Goal: Task Accomplishment & Management: Complete application form

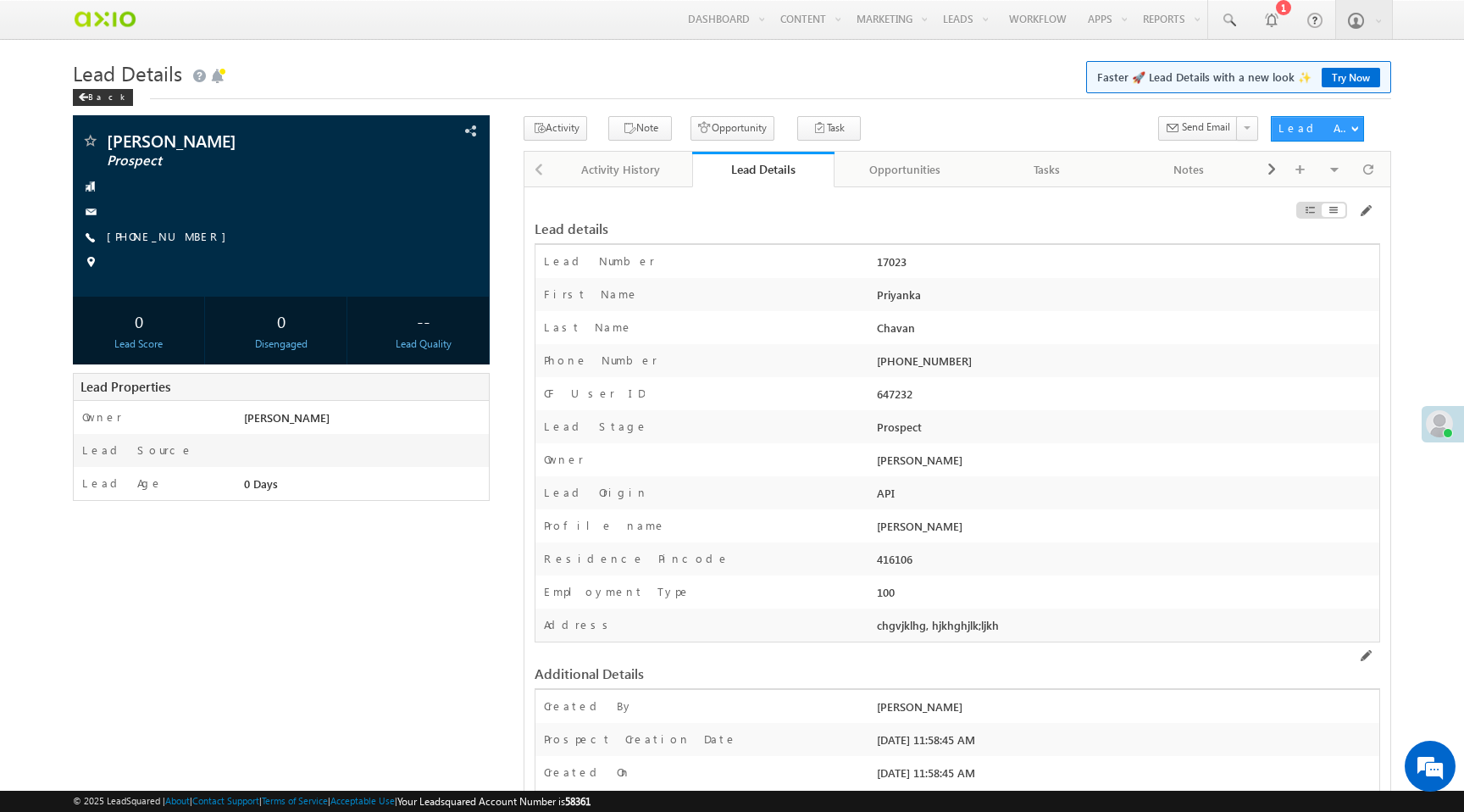
click at [868, 174] on div "Opportunities" at bounding box center [905, 169] width 114 height 20
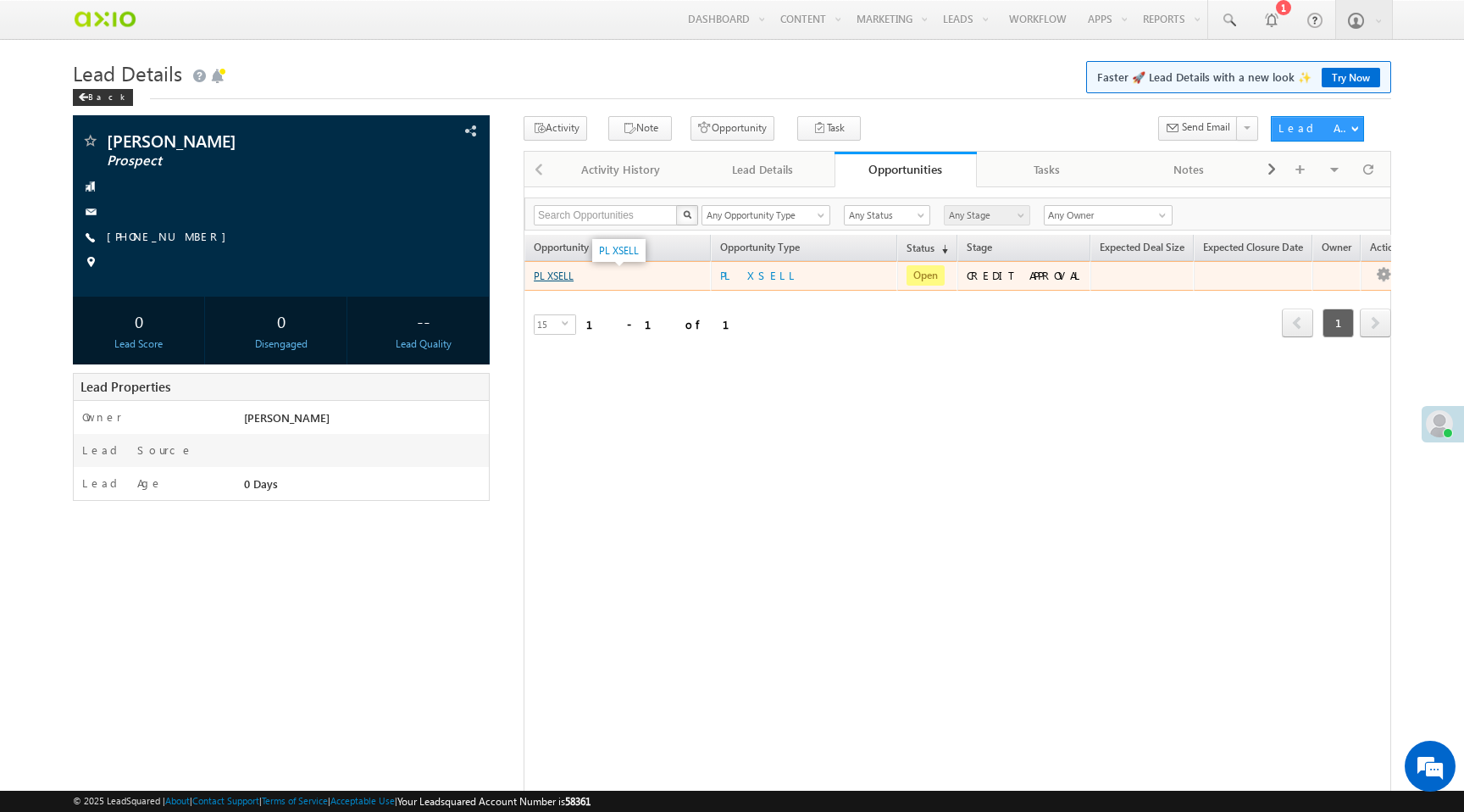
click at [551, 278] on link "PL XSELL" at bounding box center [554, 275] width 40 height 12
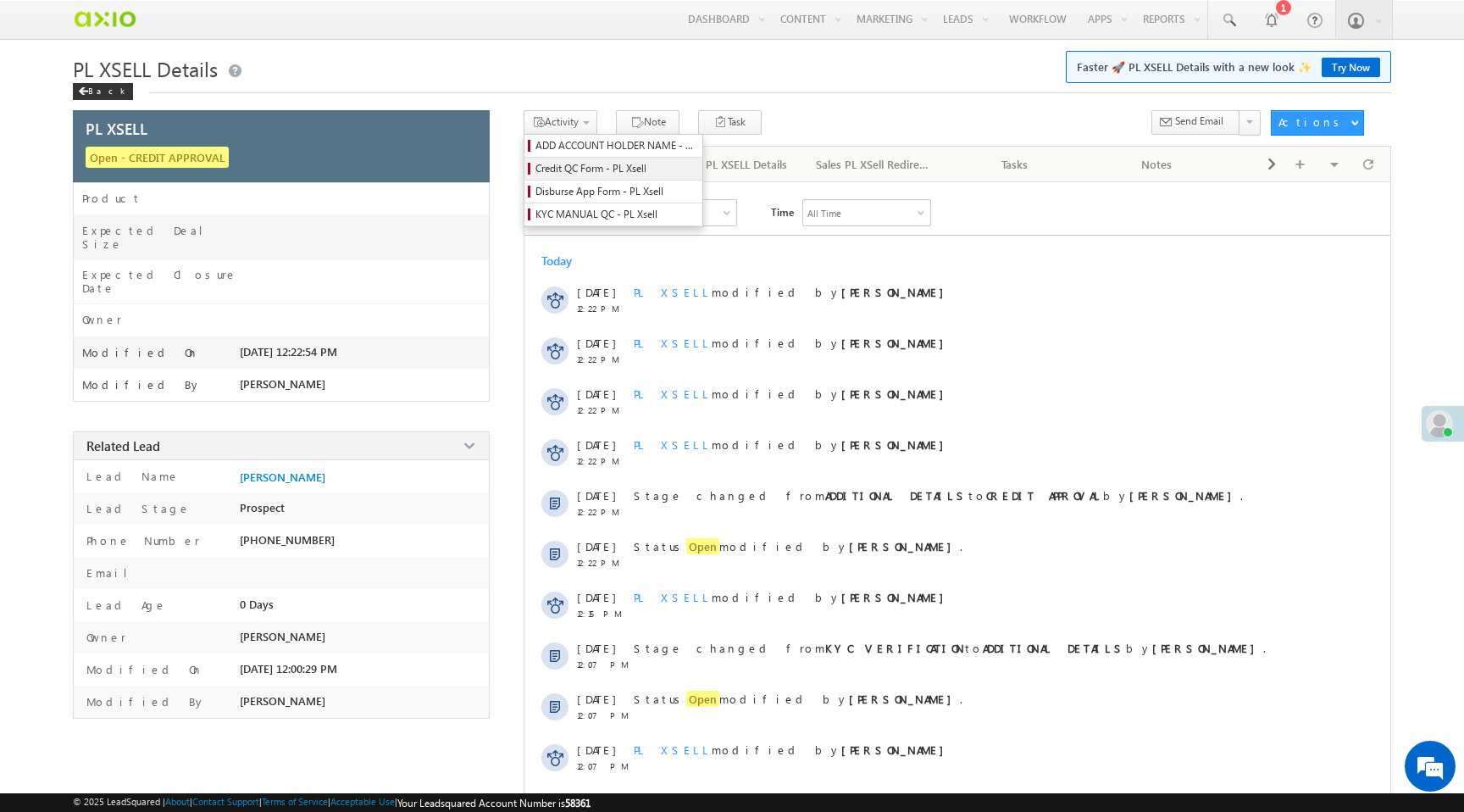
click at [575, 170] on span "Credit QC Form - PL Xsell" at bounding box center [616, 169] width 161 height 15
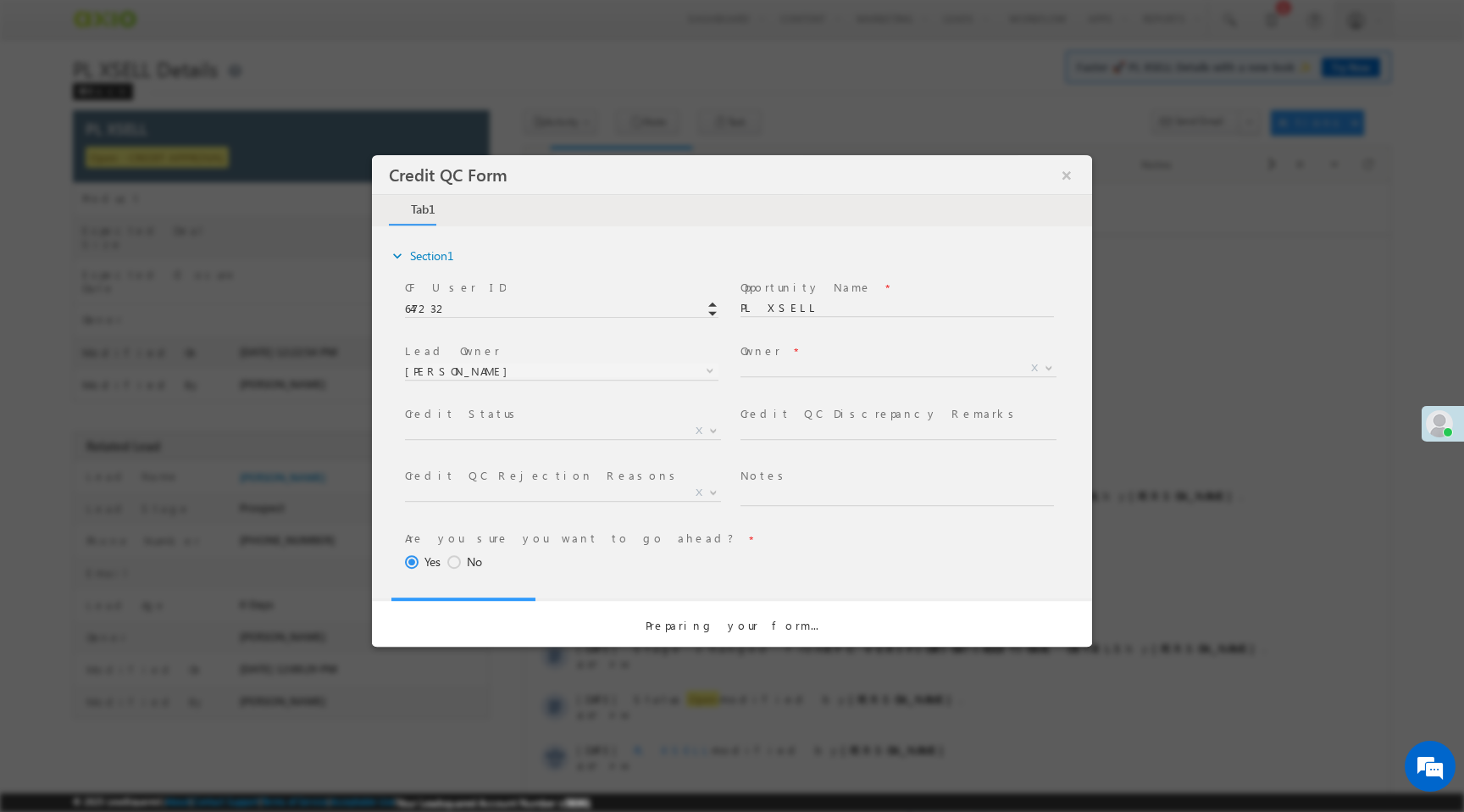
select select "50aed37f-b58e-11ec-8597-0681fe0b10f8"
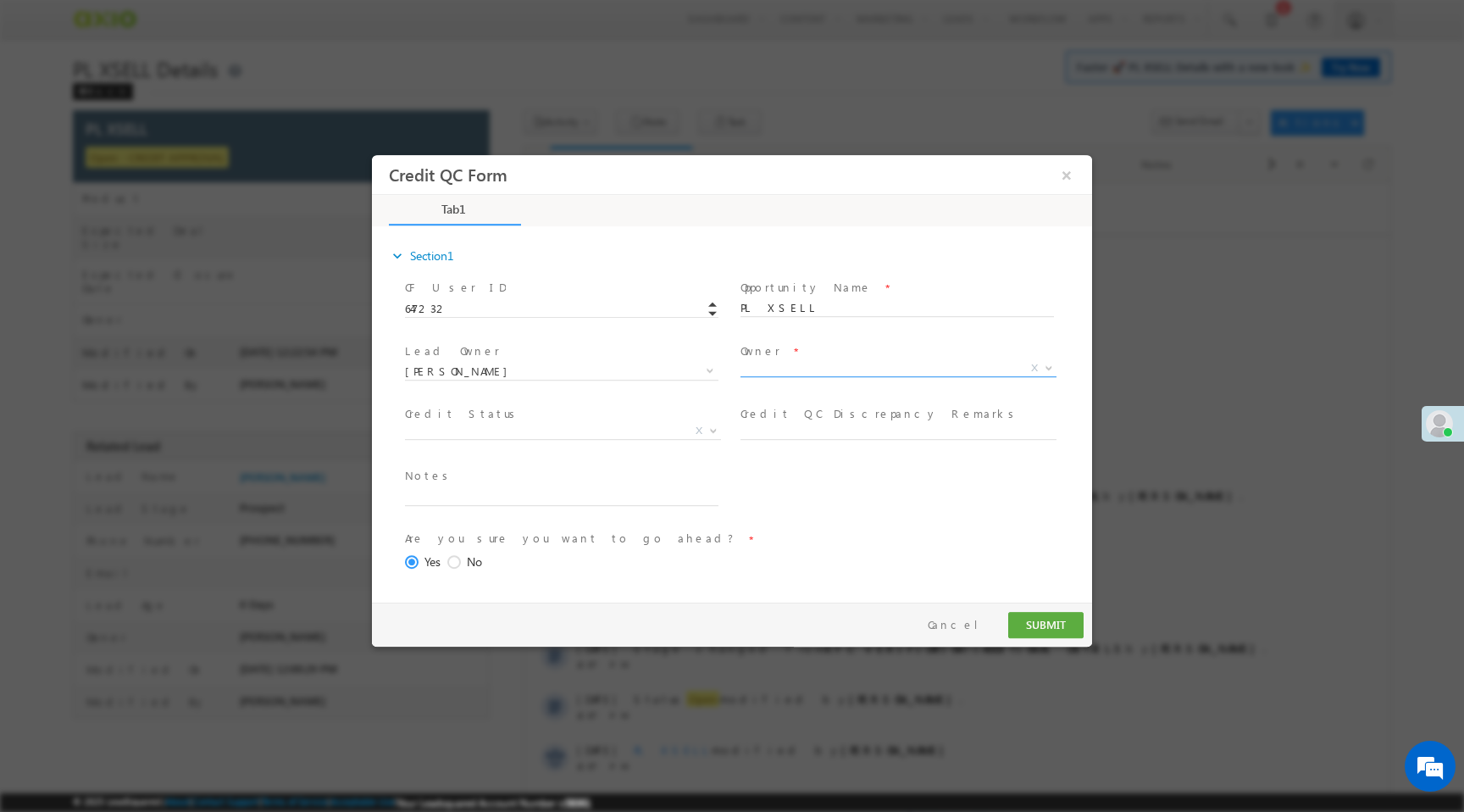
click at [758, 366] on span "X" at bounding box center [898, 369] width 316 height 17
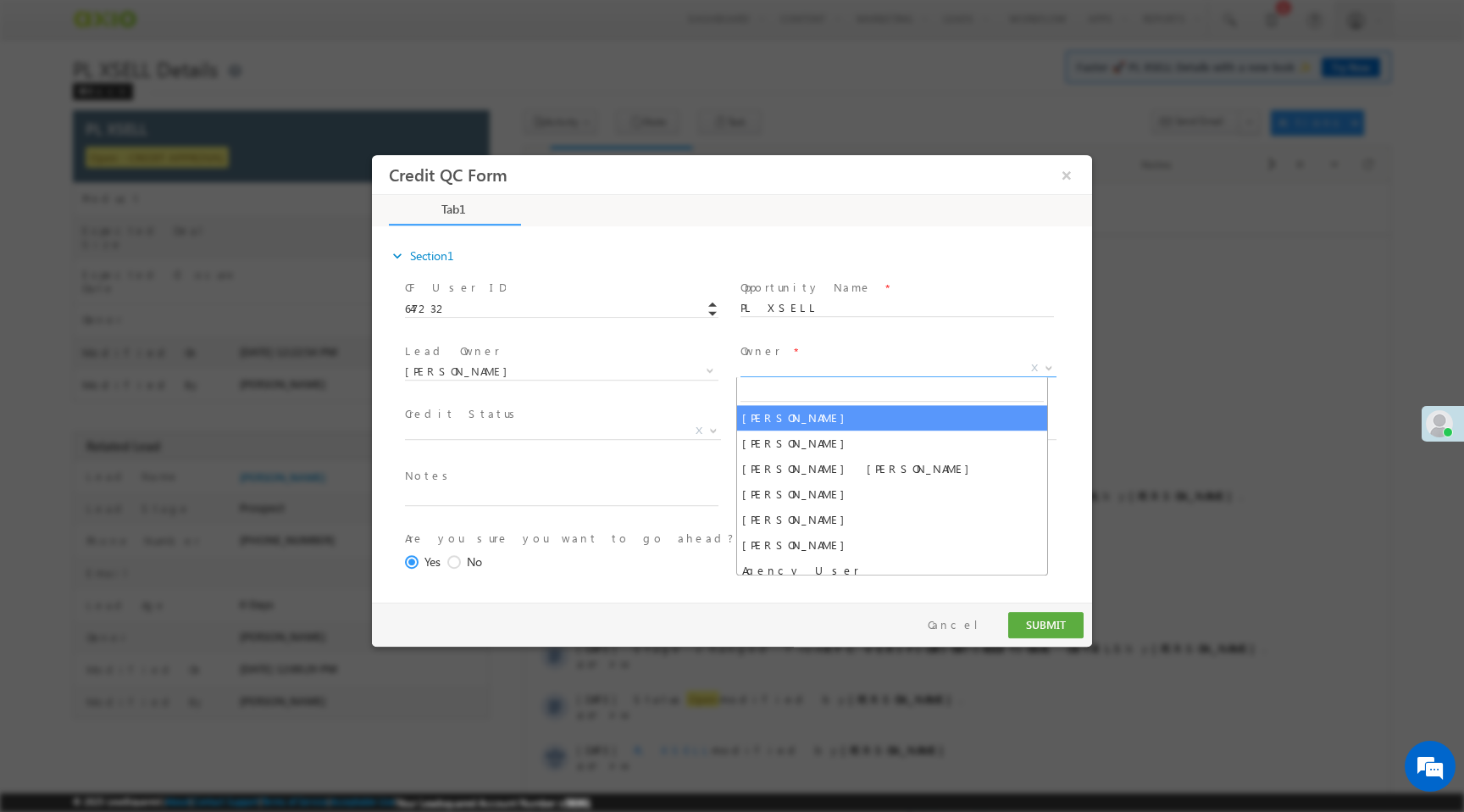
select select "f8849782-a99c-11ec-8597-0681fe0b10f8"
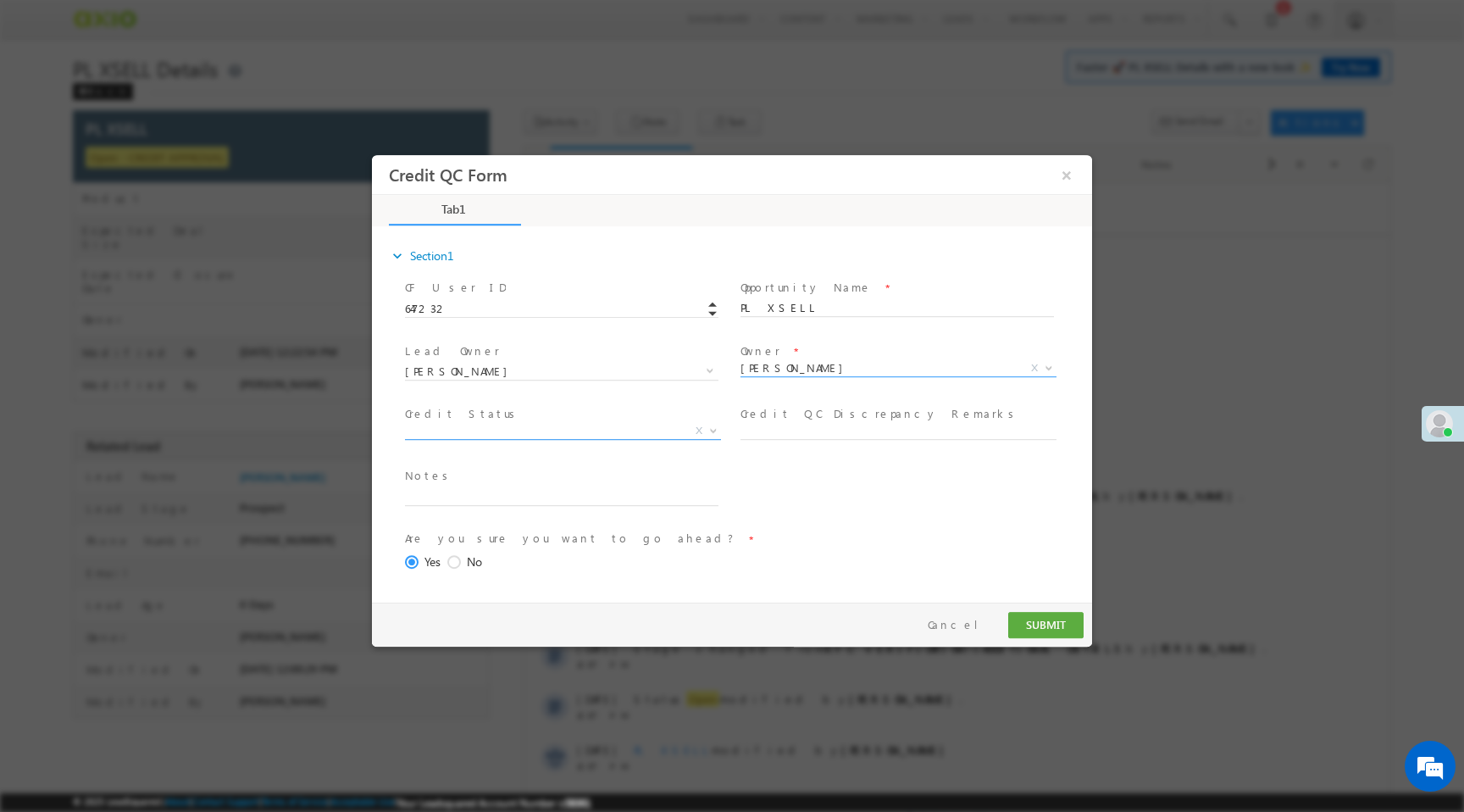
click at [573, 432] on span "X" at bounding box center [563, 432] width 316 height 17
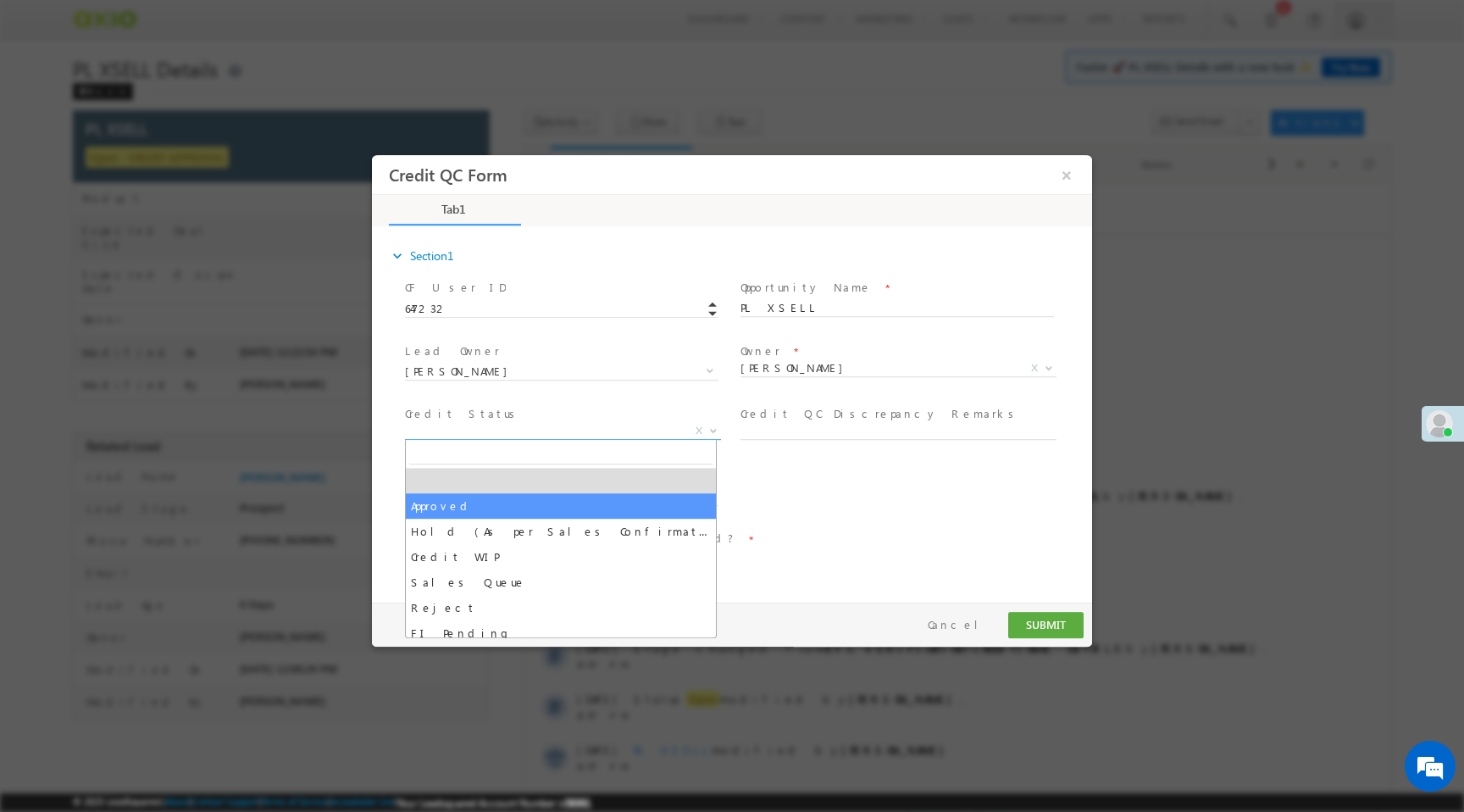
select select "Approved"
select select "NA"
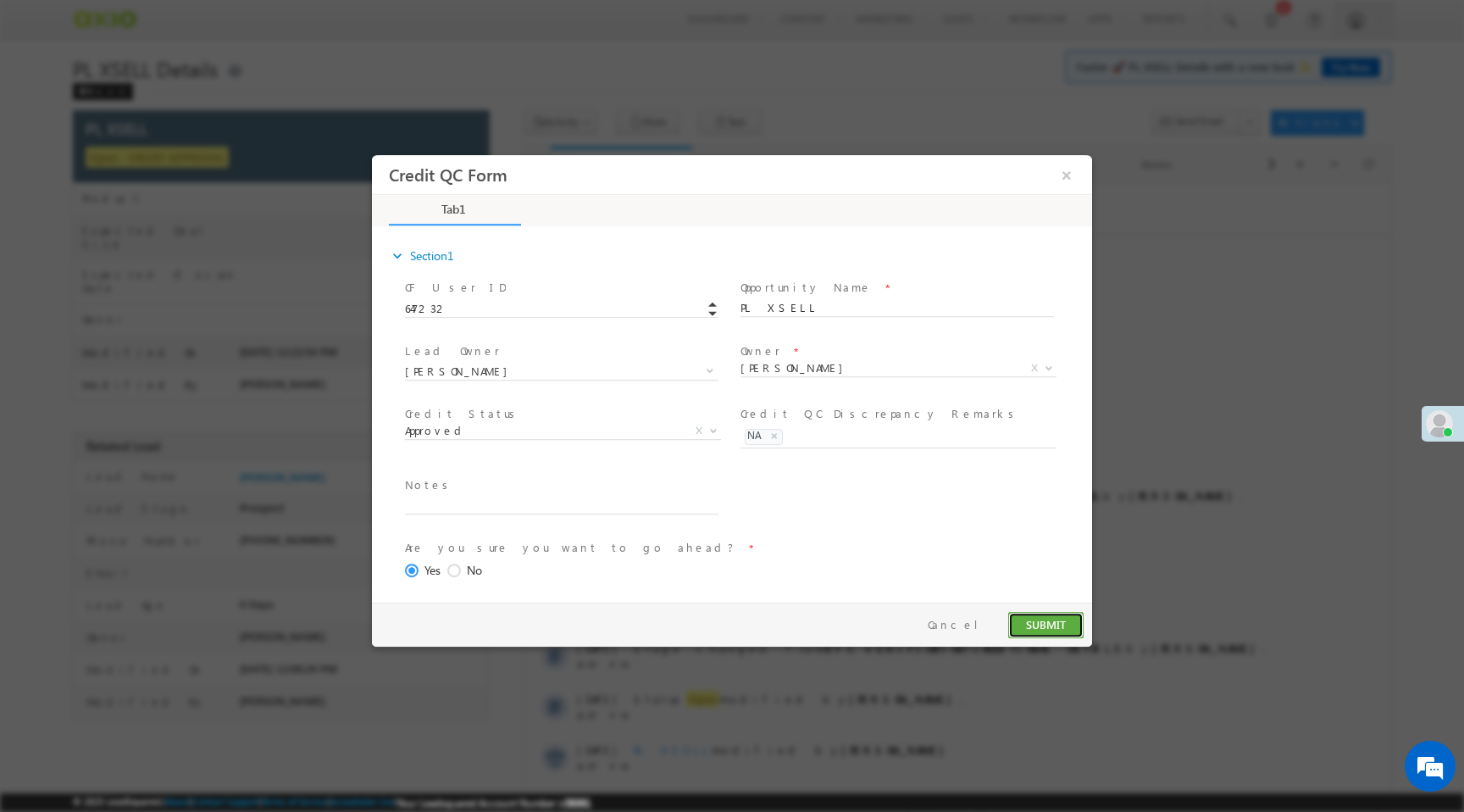
click at [1042, 626] on button "SUBMIT" at bounding box center [1046, 624] width 76 height 26
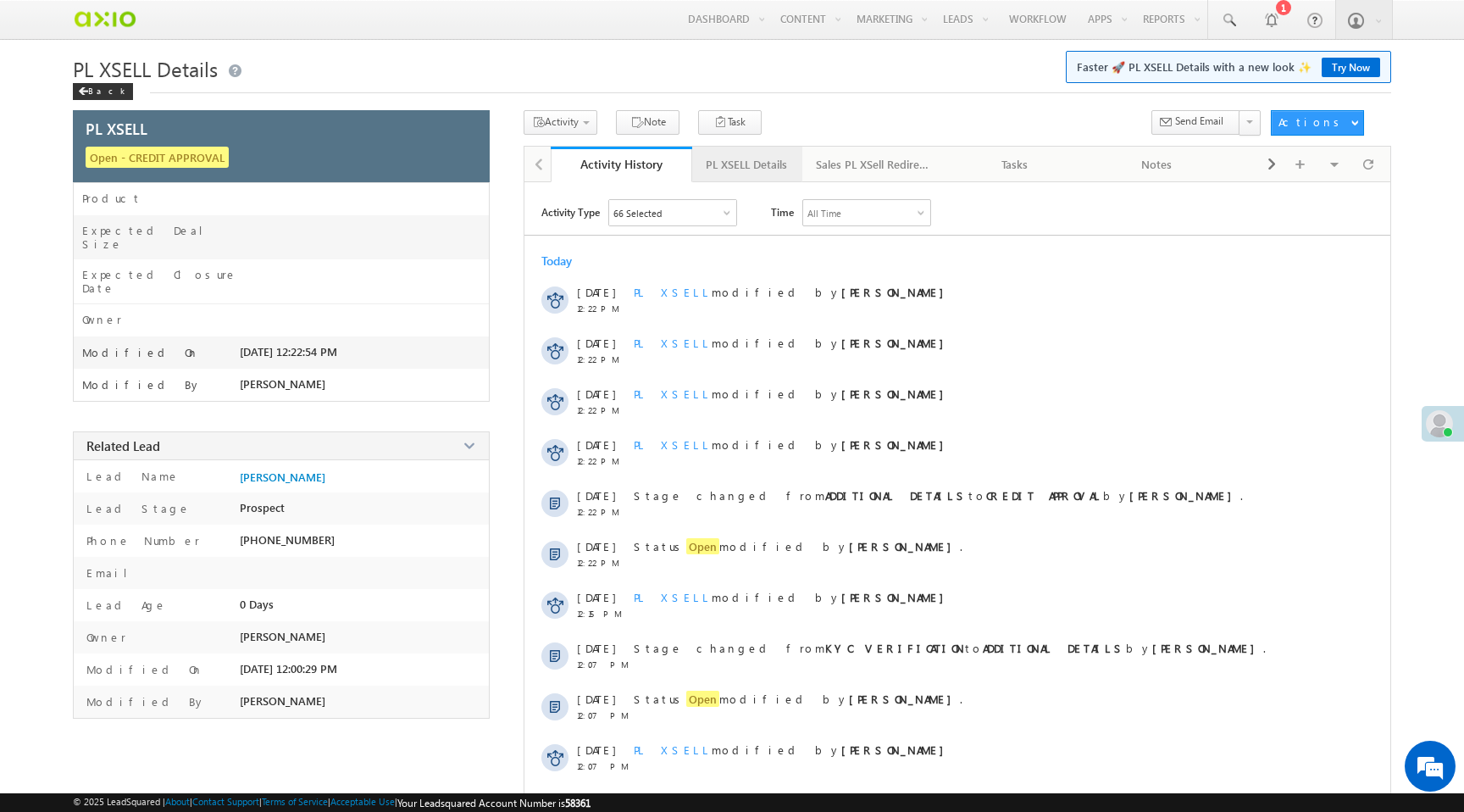
click at [736, 173] on div "PL XSELL Details" at bounding box center [746, 164] width 81 height 20
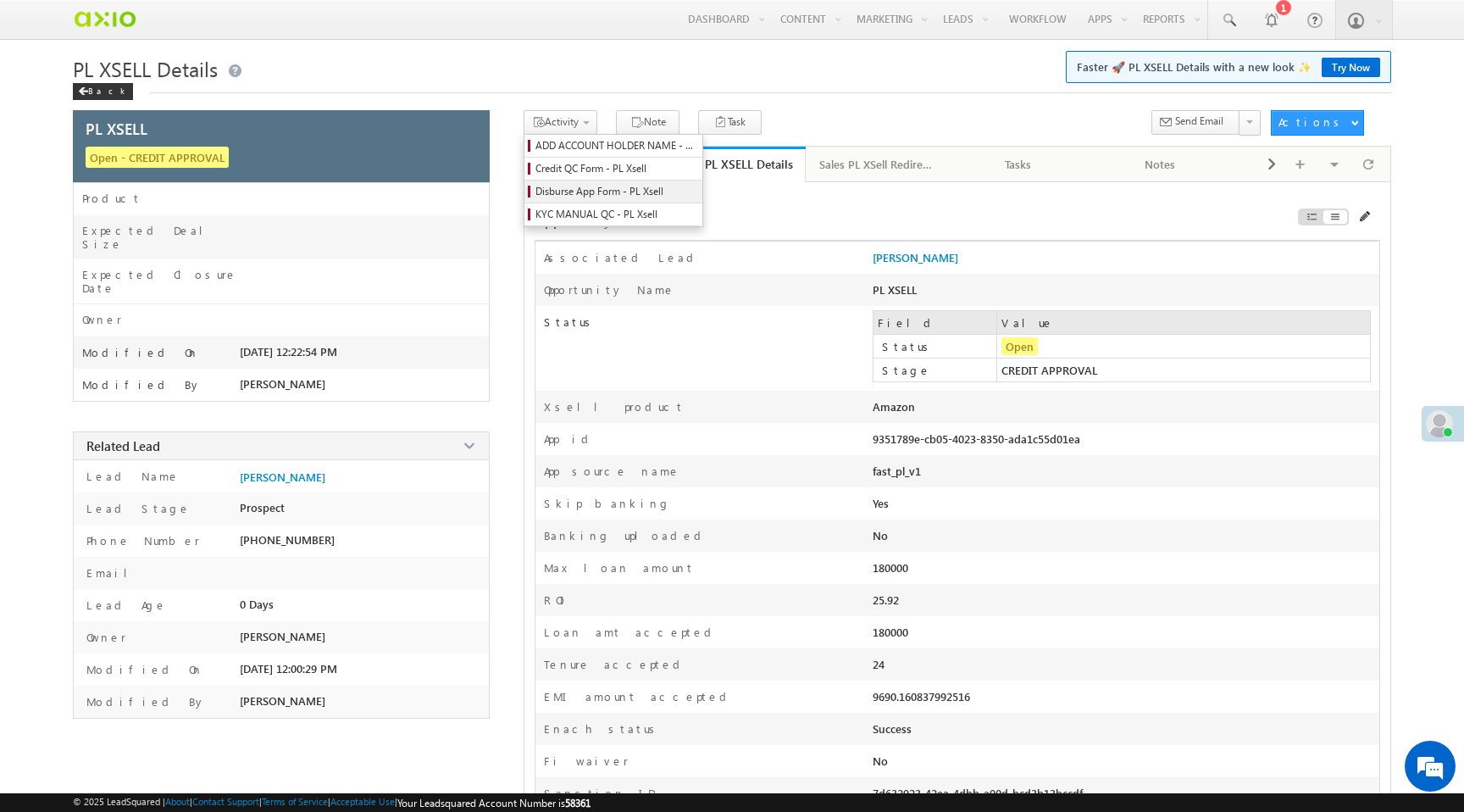
click at [597, 194] on span "Disburse App Form - PL Xsell" at bounding box center [616, 192] width 161 height 15
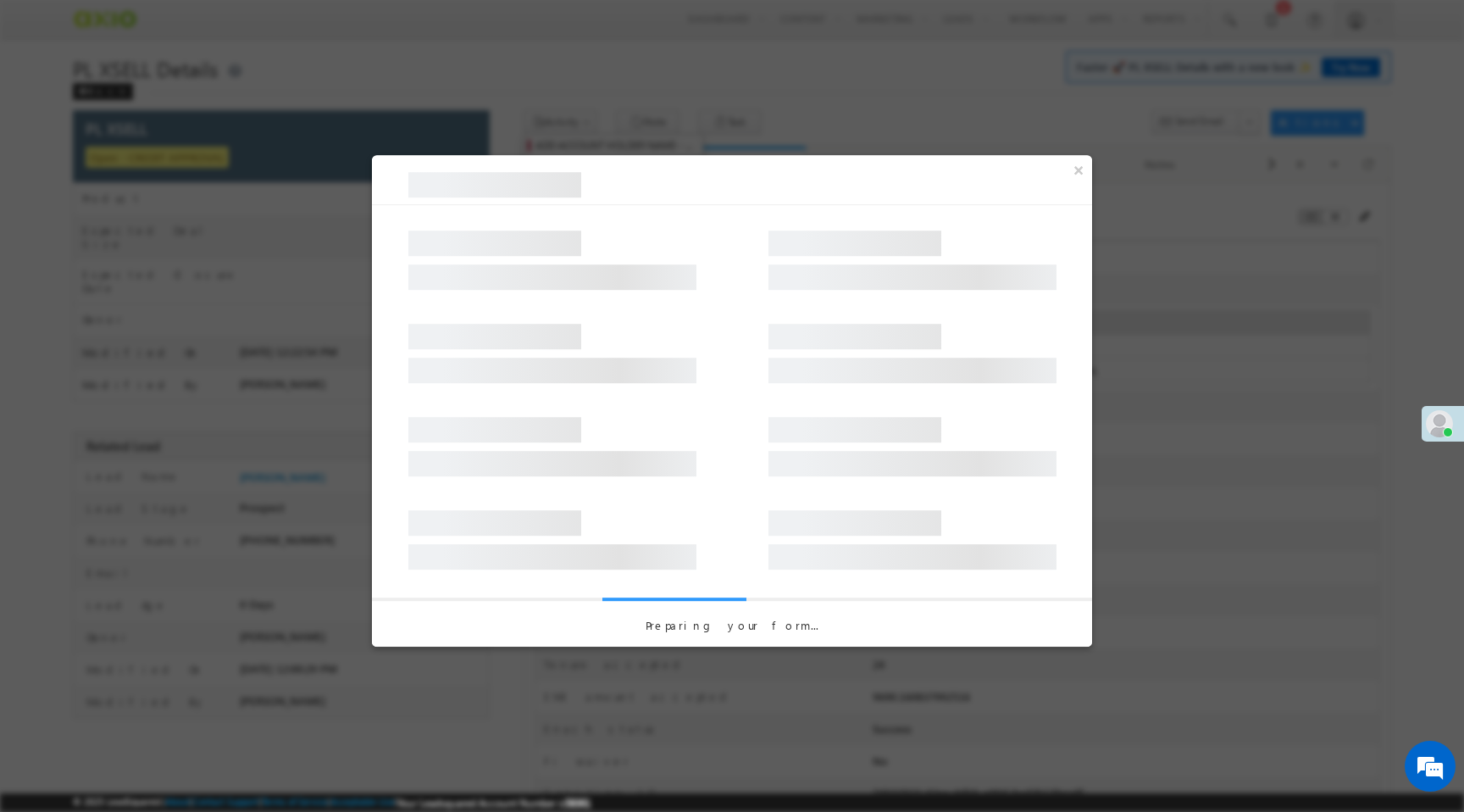
select select "PL XSell Disbursement Initiated"
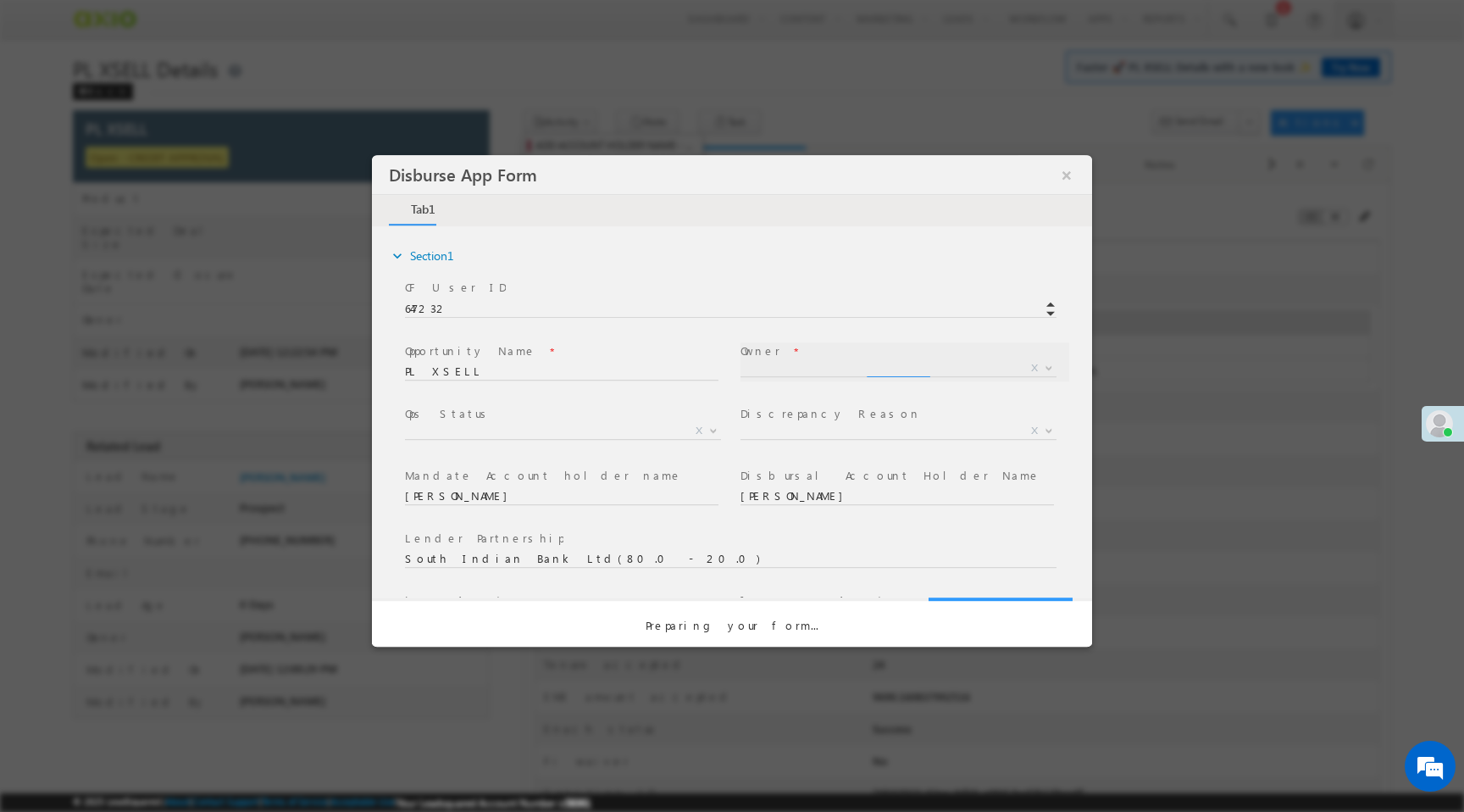
select select "f8849782-a99c-11ec-8597-0681fe0b10f8"
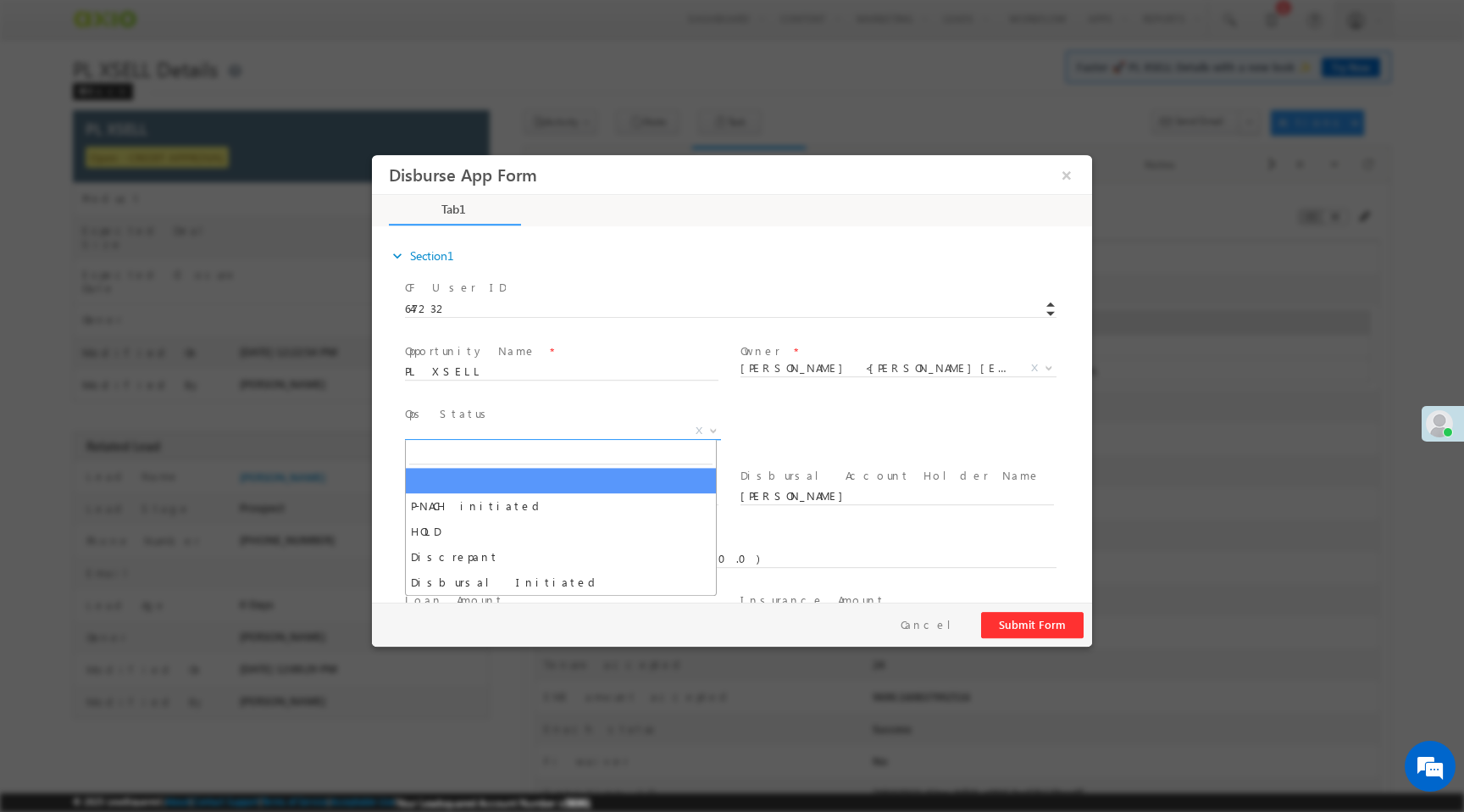
click at [622, 434] on span "X" at bounding box center [563, 432] width 316 height 17
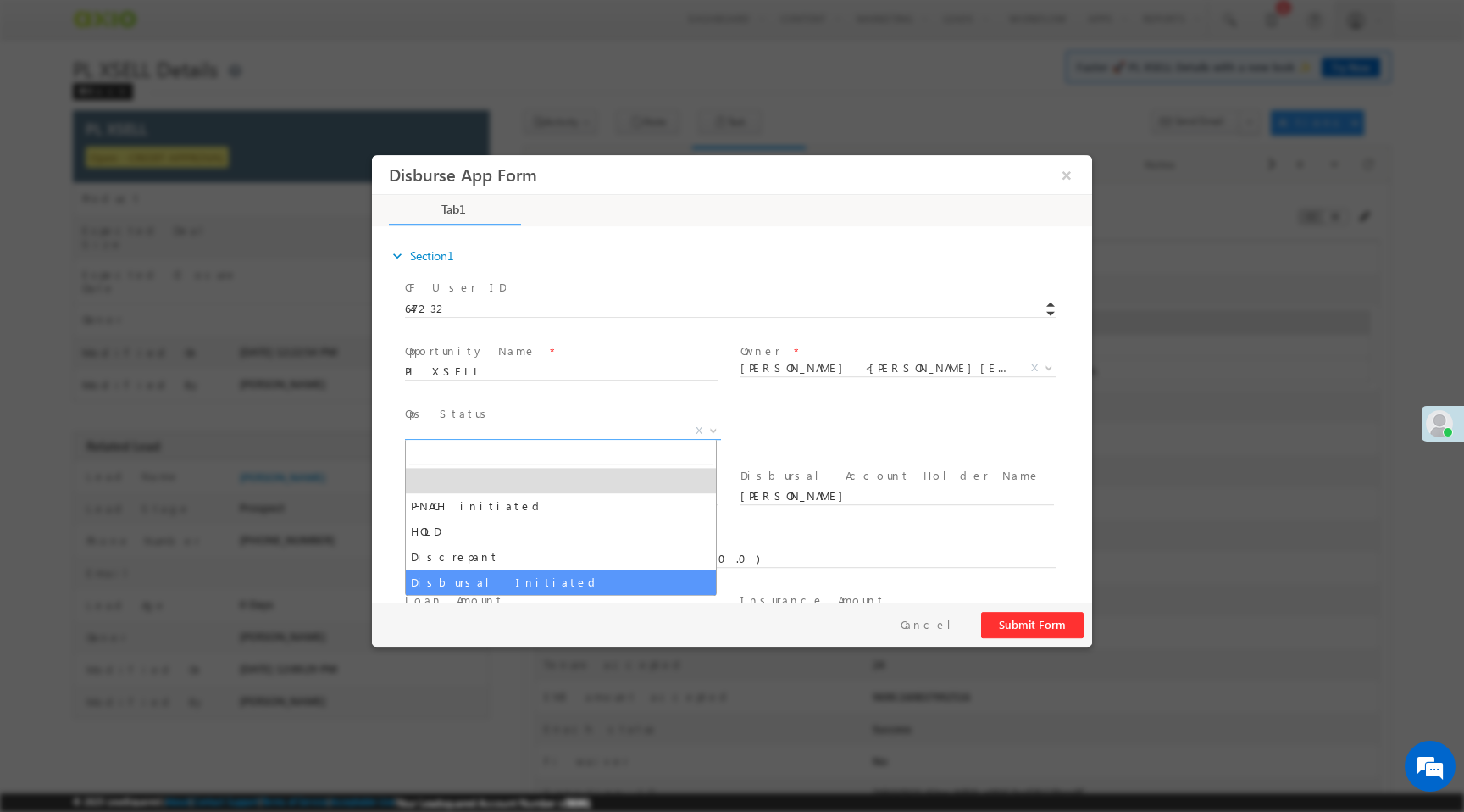
select select "Disbursal Initiated"
select select "NA"
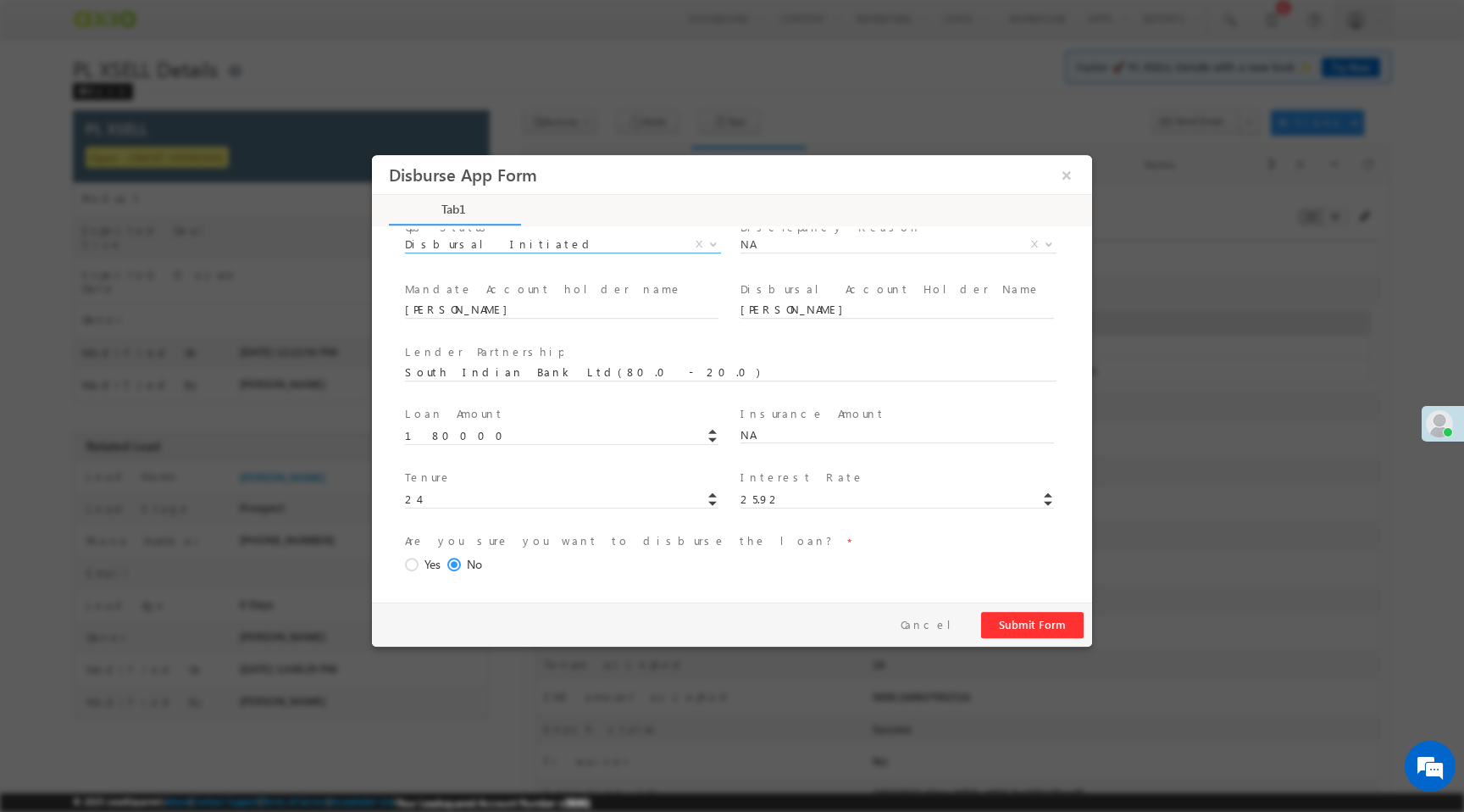
scroll to position [188, 0]
click at [424, 563] on span "Yes" at bounding box center [432, 564] width 16 height 18
click at [372, 155] on input "Yes" at bounding box center [372, 155] width 0 height 0
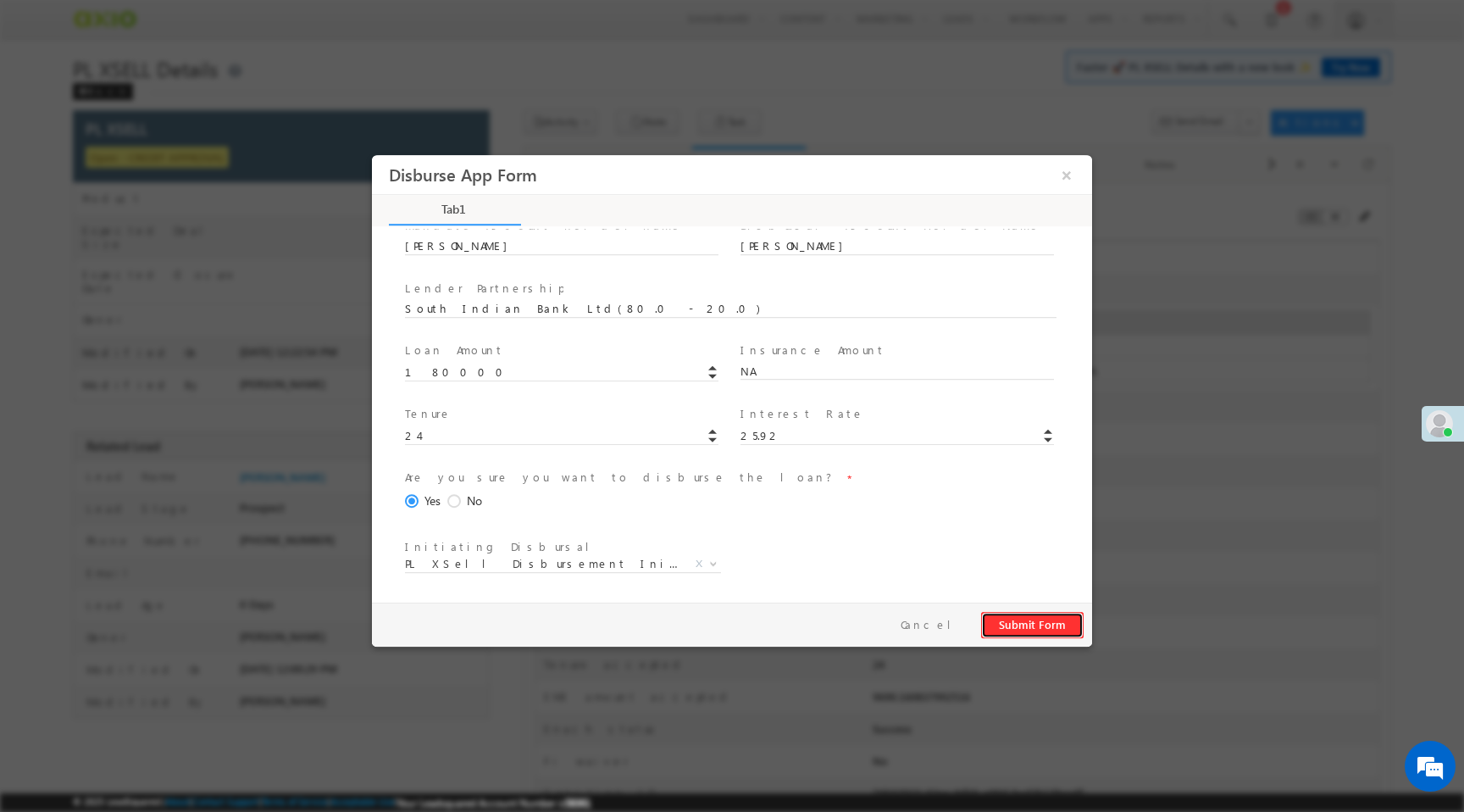
click at [1050, 628] on button "Submit Form" at bounding box center [1032, 624] width 102 height 26
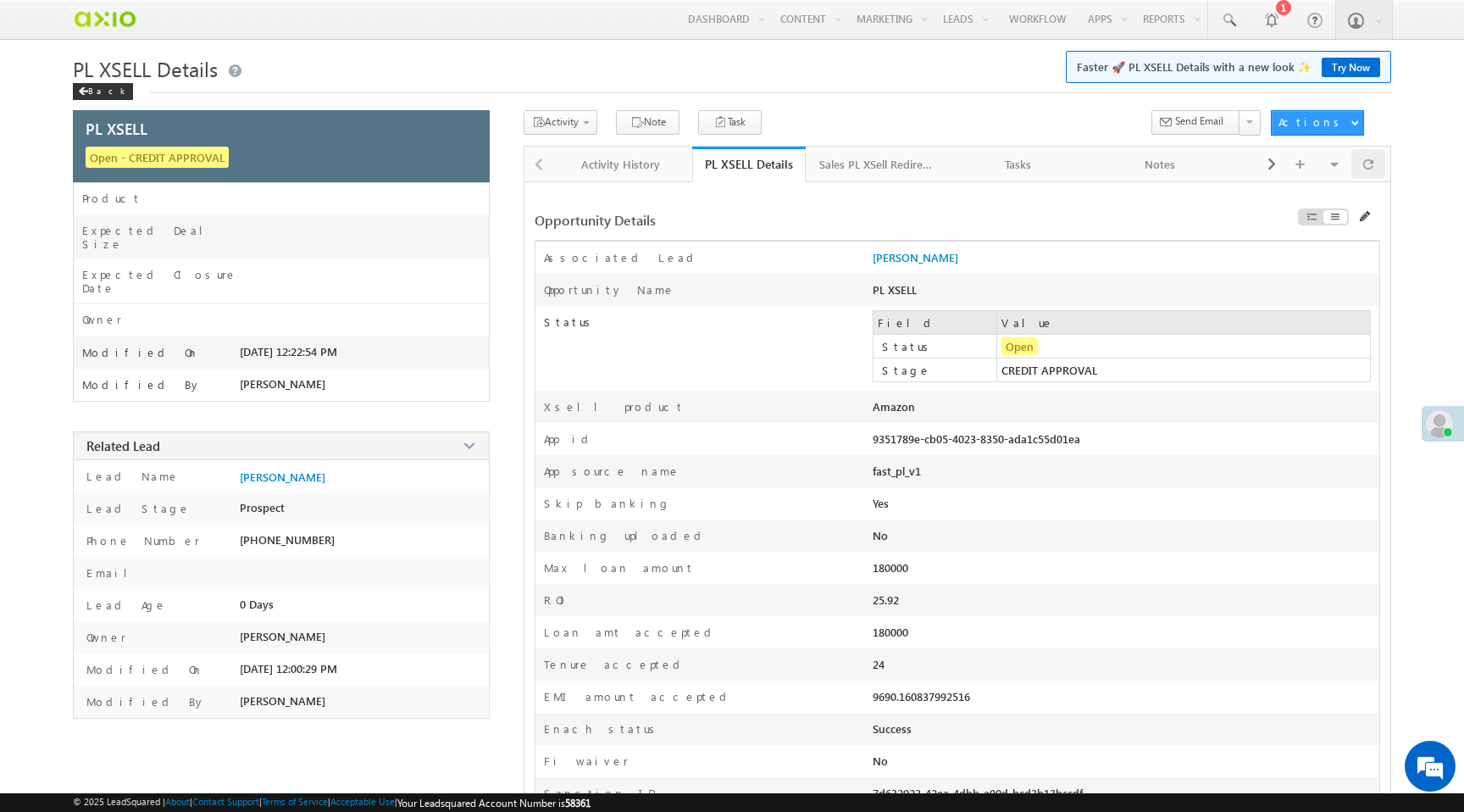
click at [1372, 172] on span at bounding box center [1368, 164] width 11 height 30
